Goal: Transaction & Acquisition: Book appointment/travel/reservation

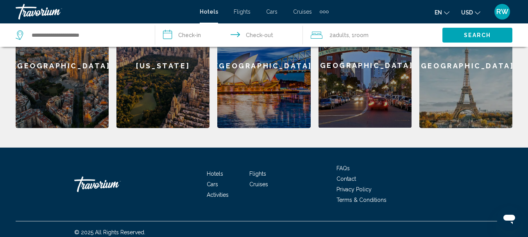
scroll to position [296, 0]
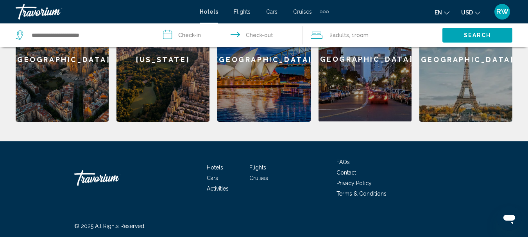
click at [262, 180] on span "Cruises" at bounding box center [258, 178] width 19 height 6
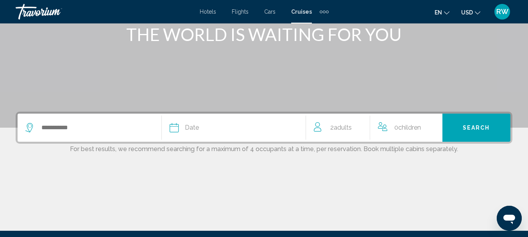
scroll to position [117, 0]
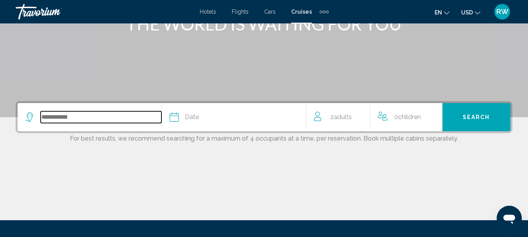
click at [97, 118] on input "Search widget" at bounding box center [101, 117] width 121 height 12
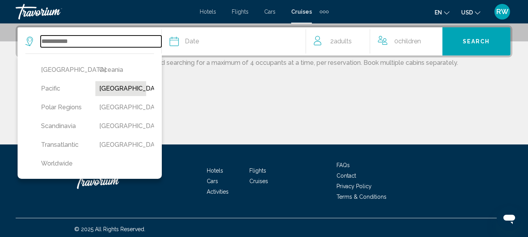
scroll to position [234, 0]
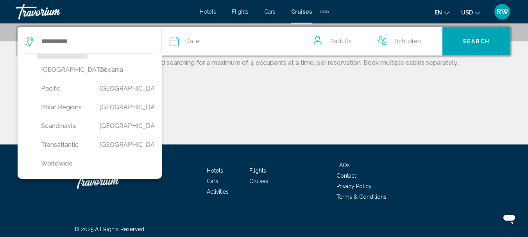
click at [53, 59] on button "[GEOGRAPHIC_DATA]" at bounding box center [62, 51] width 50 height 15
type input "******"
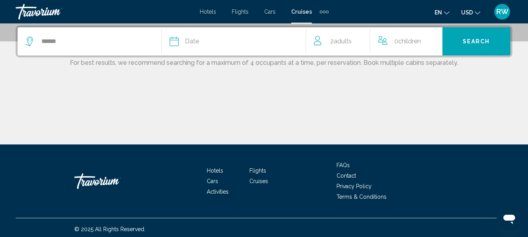
click at [186, 42] on span "Date" at bounding box center [192, 41] width 14 height 11
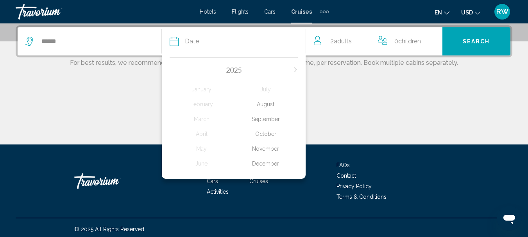
click at [264, 106] on div "August" at bounding box center [266, 104] width 64 height 14
click at [264, 106] on div "Main content" at bounding box center [264, 115] width 496 height 59
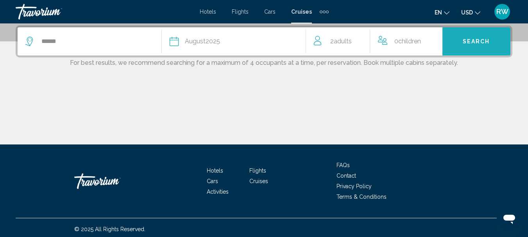
click at [466, 46] on button "Search" at bounding box center [476, 41] width 68 height 28
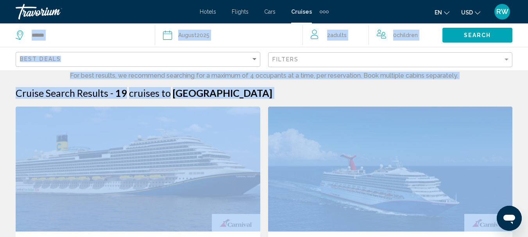
click at [332, 96] on div "Cruise Search Results - 19 cruises to [GEOGRAPHIC_DATA]" at bounding box center [264, 93] width 496 height 12
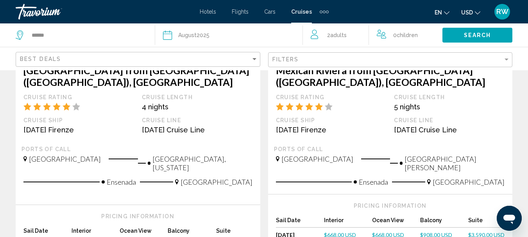
scroll to position [547, 0]
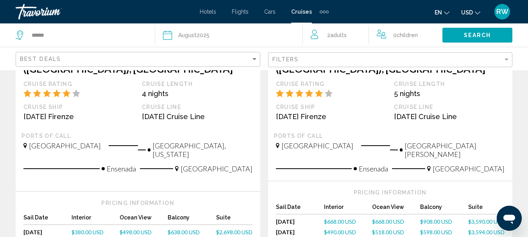
click at [389, 229] on span "$518.00 USD" at bounding box center [388, 232] width 32 height 7
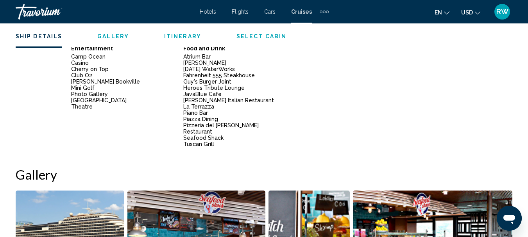
scroll to position [586, 0]
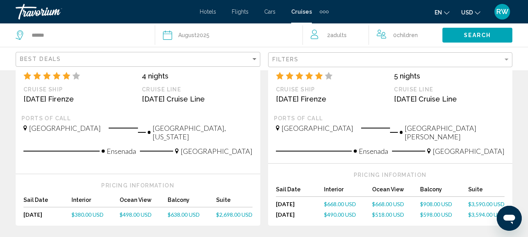
scroll to position [586, 0]
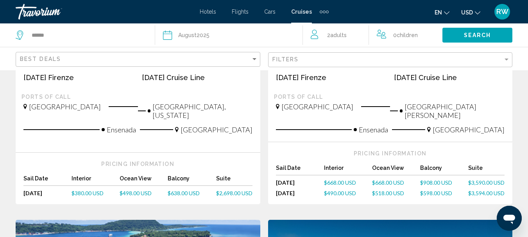
click at [386, 190] on span "$518.00 USD" at bounding box center [388, 193] width 32 height 7
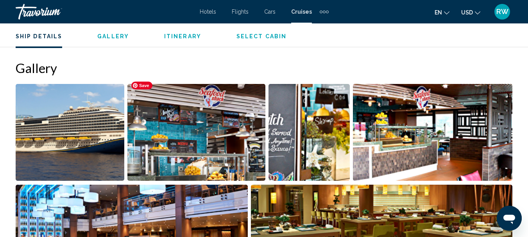
scroll to position [703, 0]
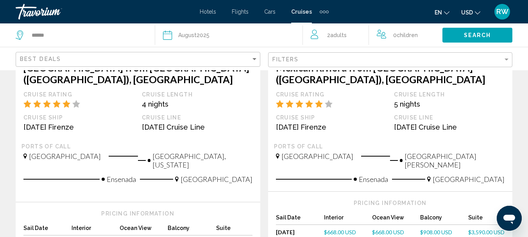
scroll to position [547, 0]
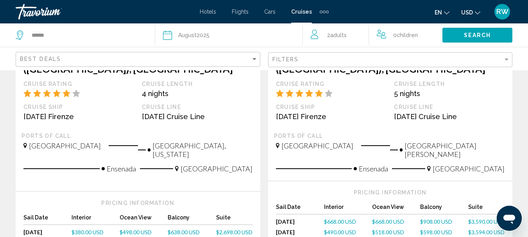
click at [385, 218] on span "$668.00 USD" at bounding box center [388, 221] width 32 height 7
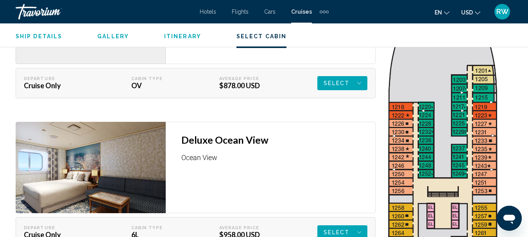
scroll to position [1251, 0]
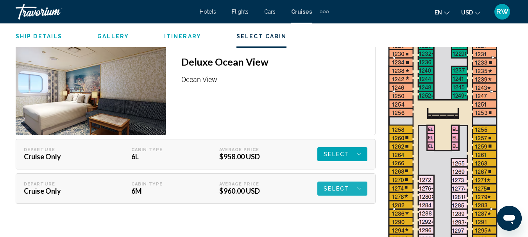
click at [334, 184] on span "Select" at bounding box center [336, 189] width 26 height 14
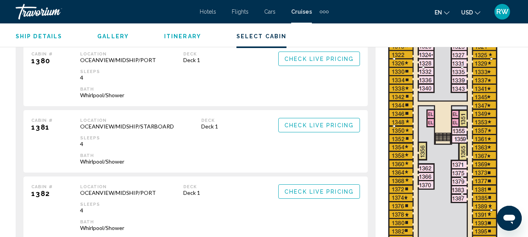
scroll to position [1407, 0]
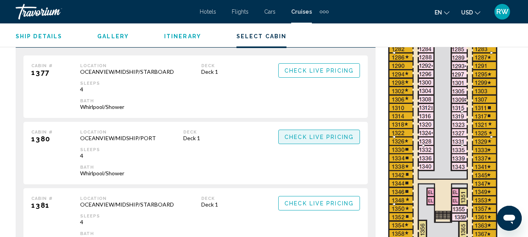
click at [327, 135] on button "Check Live Pricing" at bounding box center [319, 137] width 82 height 14
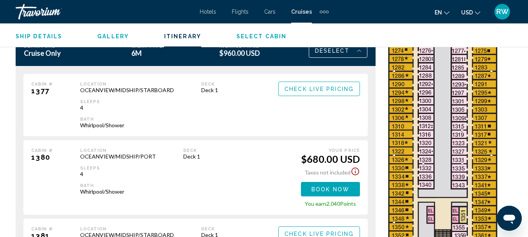
scroll to position [1368, 0]
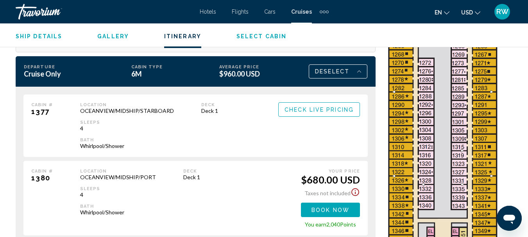
click at [309, 177] on div "$680.00 USD" at bounding box center [330, 180] width 59 height 12
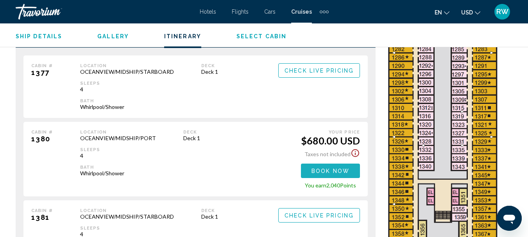
click at [350, 167] on button "Book now" at bounding box center [330, 171] width 59 height 14
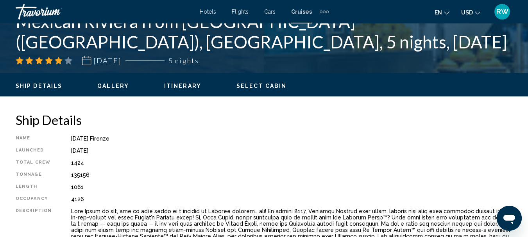
scroll to position [325, 0]
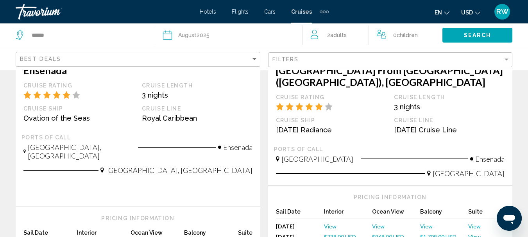
scroll to position [898, 0]
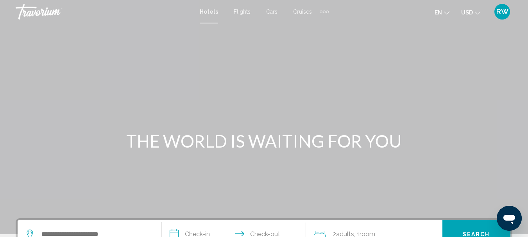
click at [305, 10] on span "Cruises" at bounding box center [302, 12] width 19 height 6
click at [305, 10] on span "Cruises" at bounding box center [301, 12] width 21 height 6
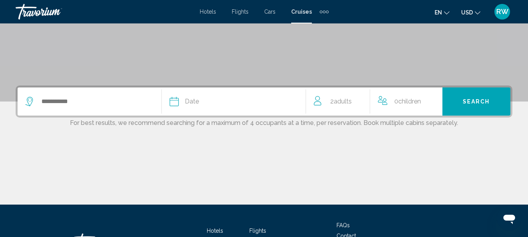
scroll to position [79, 0]
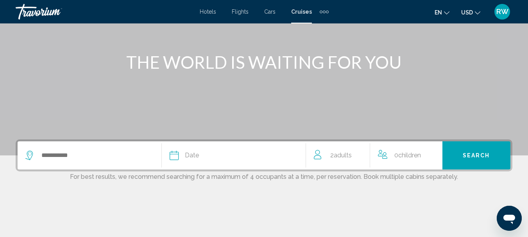
drag, startPoint x: 99, startPoint y: 144, endPoint x: 96, endPoint y: 148, distance: 5.1
click at [98, 146] on div "Search widget" at bounding box center [93, 155] width 136 height 28
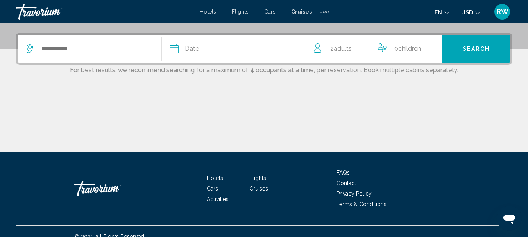
scroll to position [193, 0]
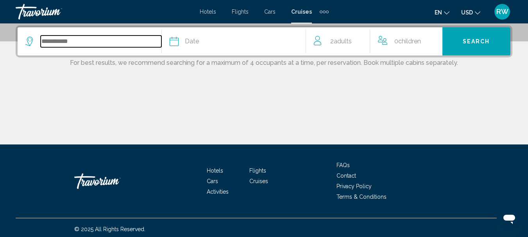
click at [89, 46] on input "Search widget" at bounding box center [101, 42] width 121 height 12
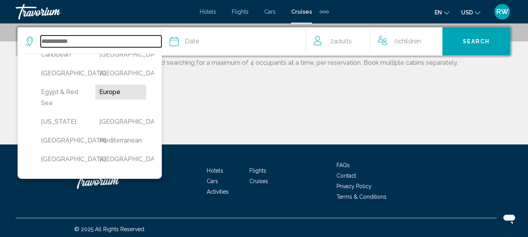
scroll to position [117, 0]
